Goal: Browse casually

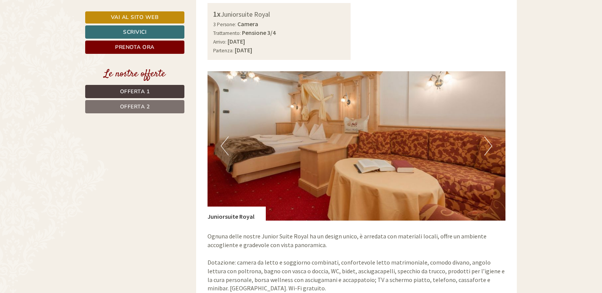
scroll to position [568, 0]
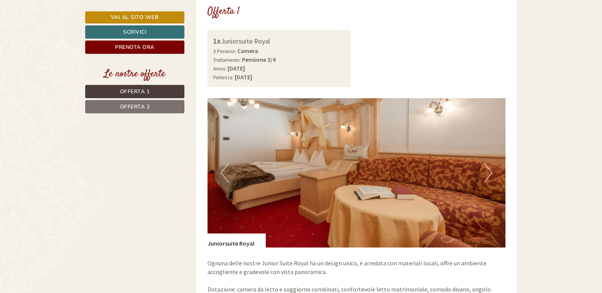
click at [485, 163] on button "Next" at bounding box center [488, 172] width 8 height 19
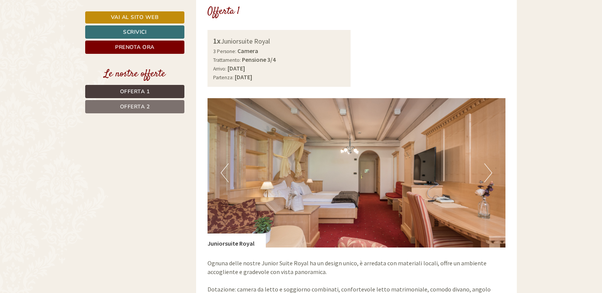
click at [485, 163] on button "Next" at bounding box center [488, 172] width 8 height 19
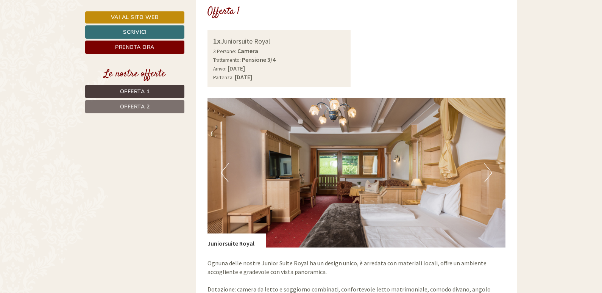
click at [485, 163] on button "Next" at bounding box center [488, 172] width 8 height 19
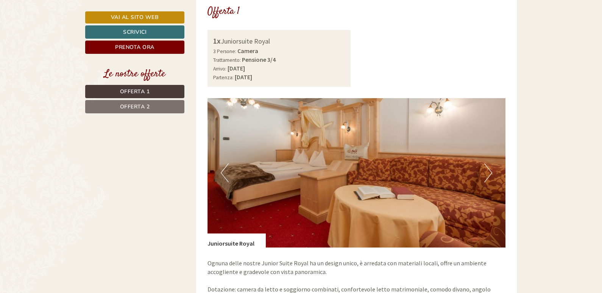
click at [485, 163] on button "Next" at bounding box center [488, 172] width 8 height 19
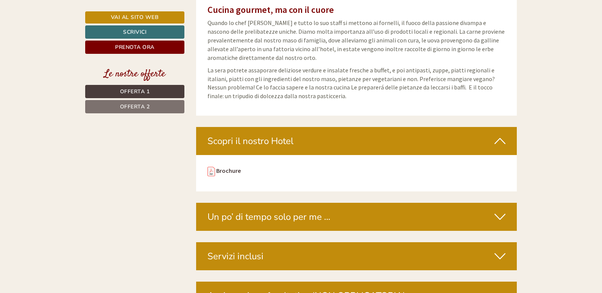
scroll to position [2726, 0]
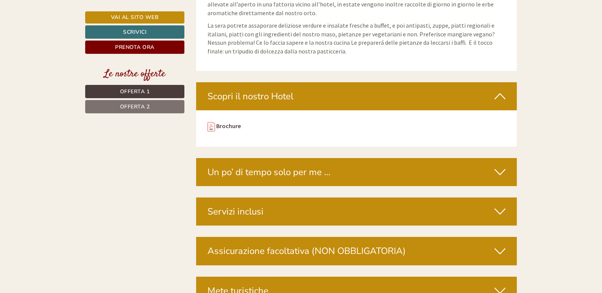
click at [494, 158] on div "Un po’ di tempo solo per me …" at bounding box center [356, 172] width 321 height 28
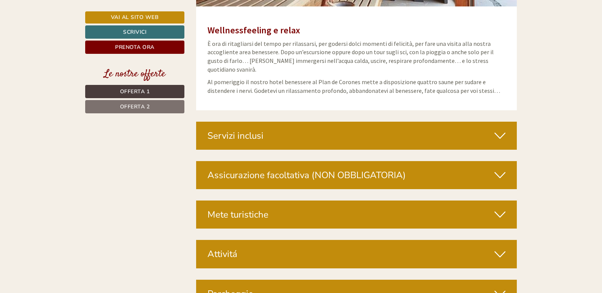
scroll to position [3067, 0]
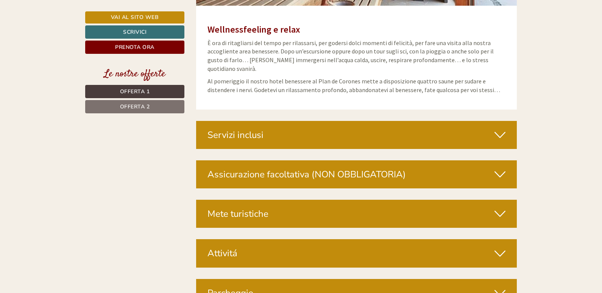
click at [499, 207] on icon at bounding box center [500, 213] width 11 height 13
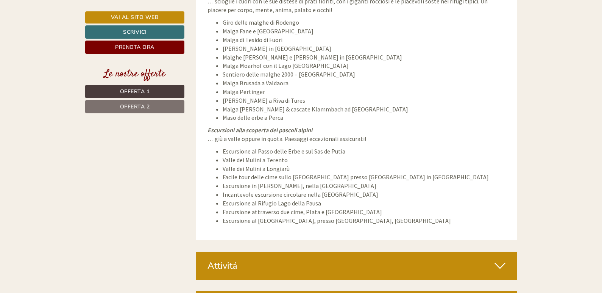
scroll to position [3635, 0]
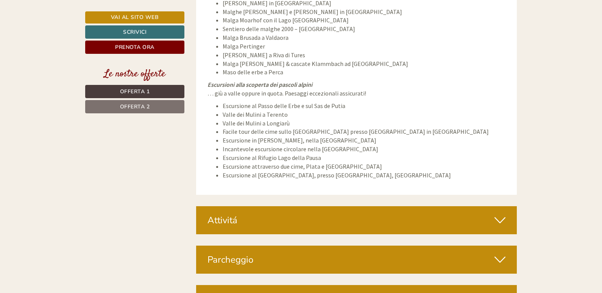
click at [502, 253] on icon at bounding box center [500, 259] width 11 height 13
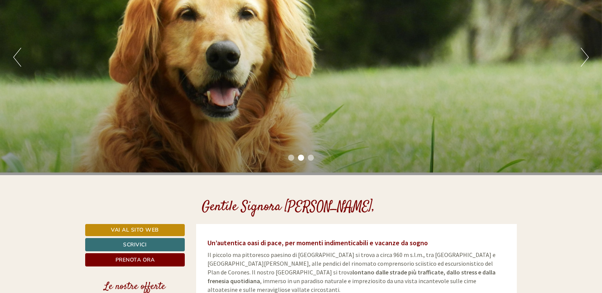
scroll to position [0, 0]
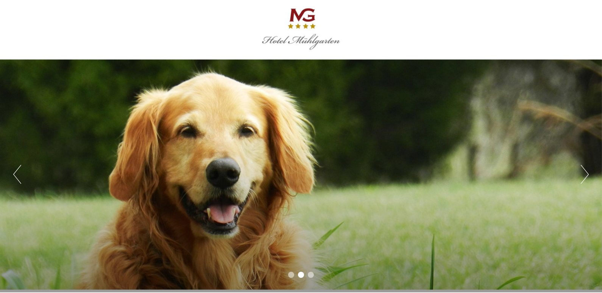
click at [583, 170] on button "Next" at bounding box center [585, 174] width 8 height 19
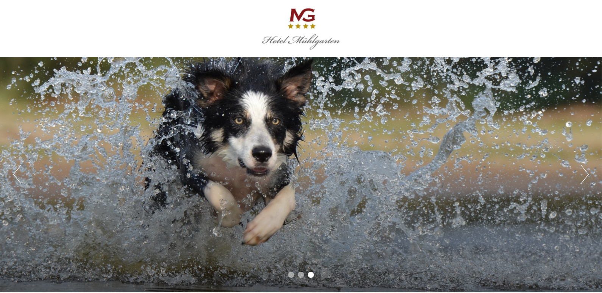
click at [583, 170] on button "Next" at bounding box center [585, 174] width 8 height 19
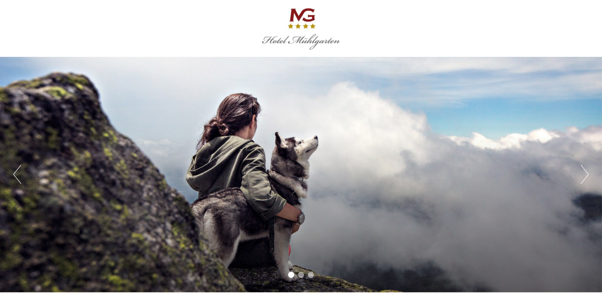
click at [583, 170] on button "Next" at bounding box center [585, 174] width 8 height 19
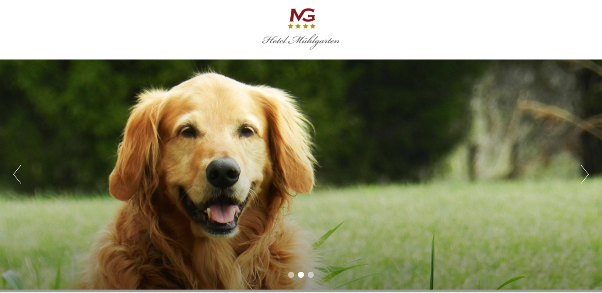
click at [583, 170] on button "Next" at bounding box center [585, 174] width 8 height 19
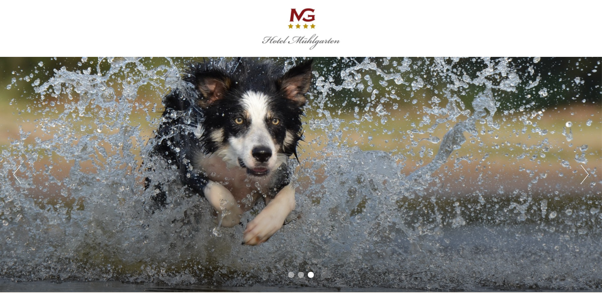
click at [583, 170] on button "Next" at bounding box center [585, 174] width 8 height 19
